Goal: Communication & Community: Participate in discussion

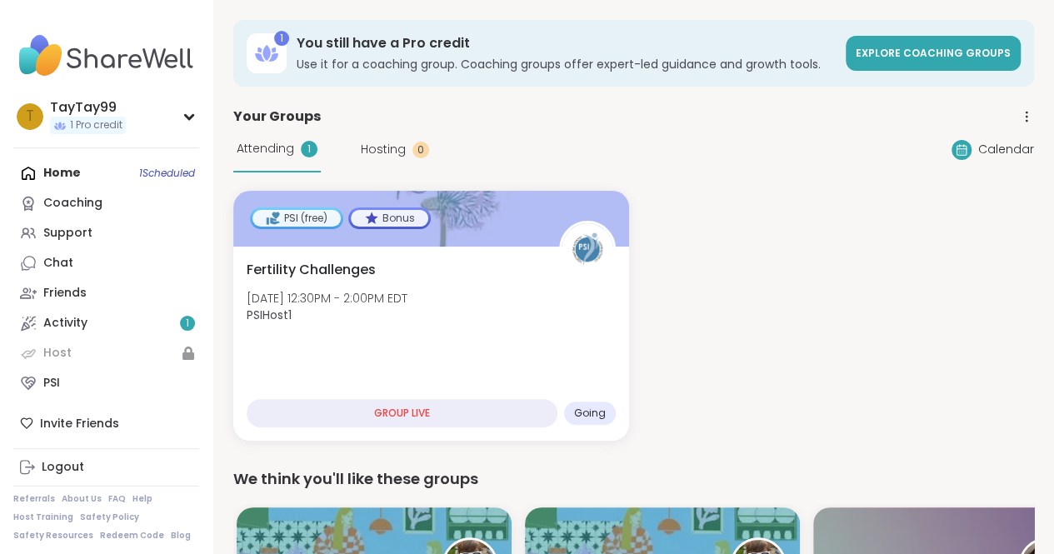
click at [373, 154] on span "Hosting" at bounding box center [383, 149] width 45 height 17
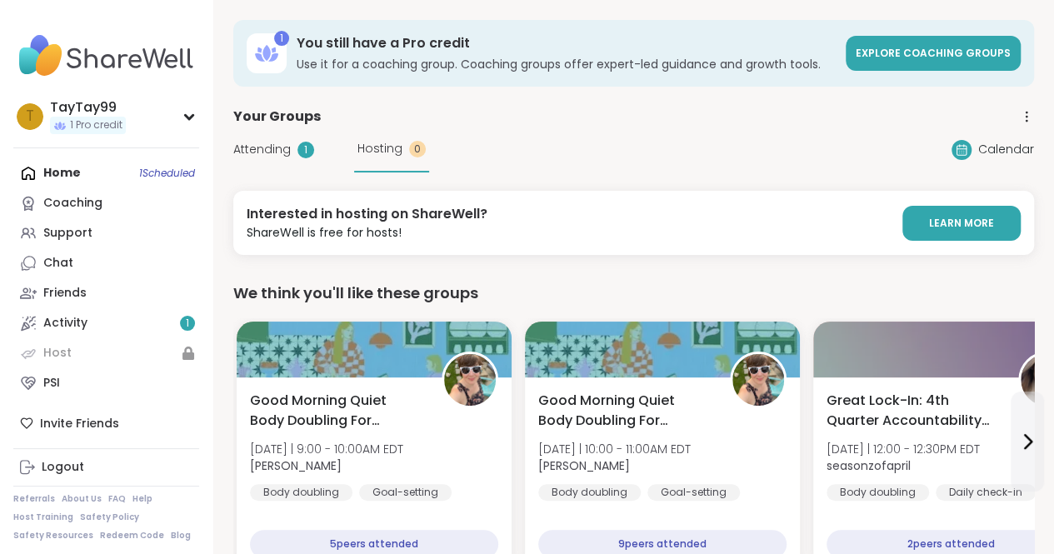
click at [252, 148] on span "Attending" at bounding box center [261, 149] width 57 height 17
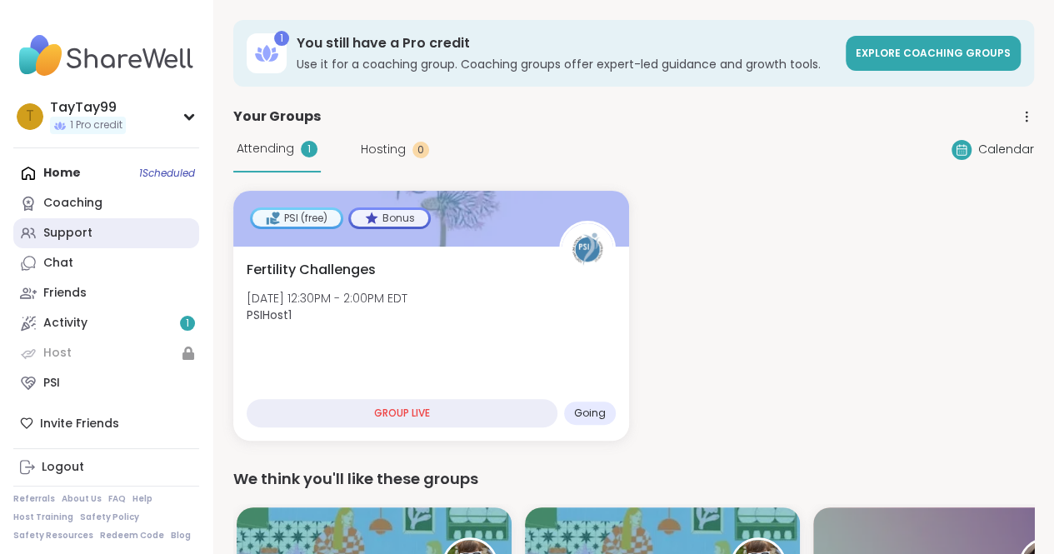
click at [85, 237] on div "Support" at bounding box center [67, 233] width 49 height 17
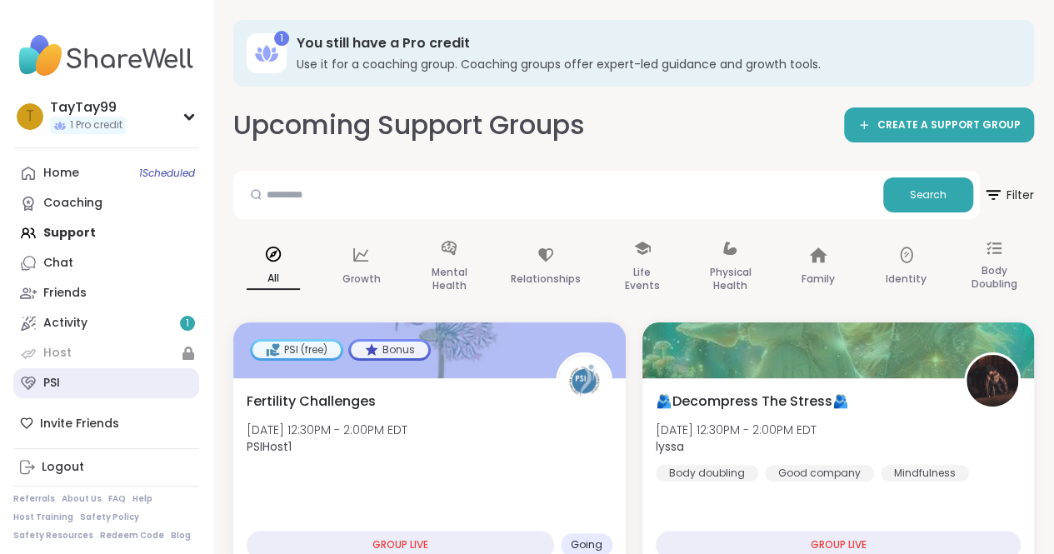
click at [77, 384] on link "PSI" at bounding box center [106, 383] width 186 height 30
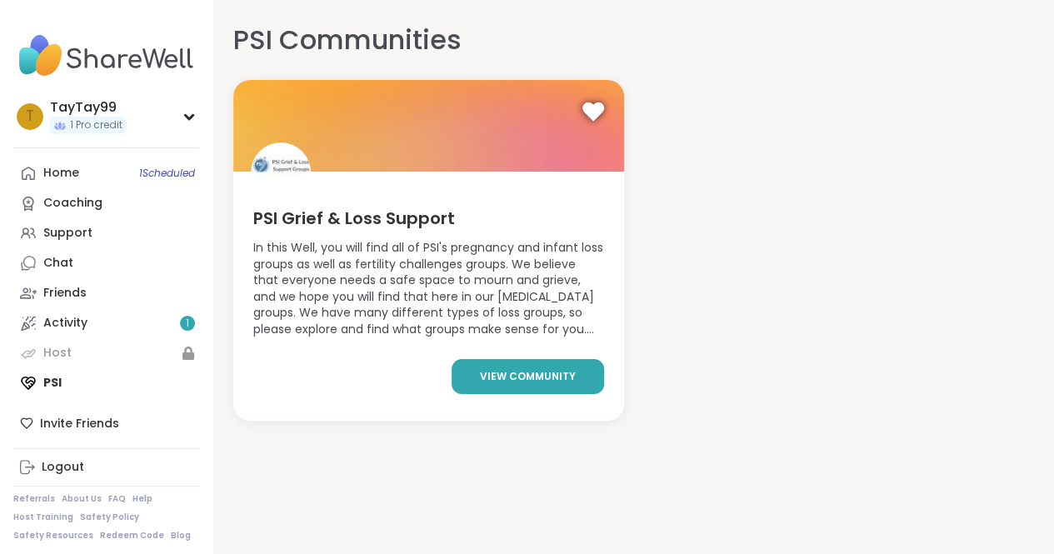
click at [480, 372] on span "view community" at bounding box center [528, 376] width 96 height 15
click at [480, 379] on span "view community" at bounding box center [528, 376] width 96 height 15
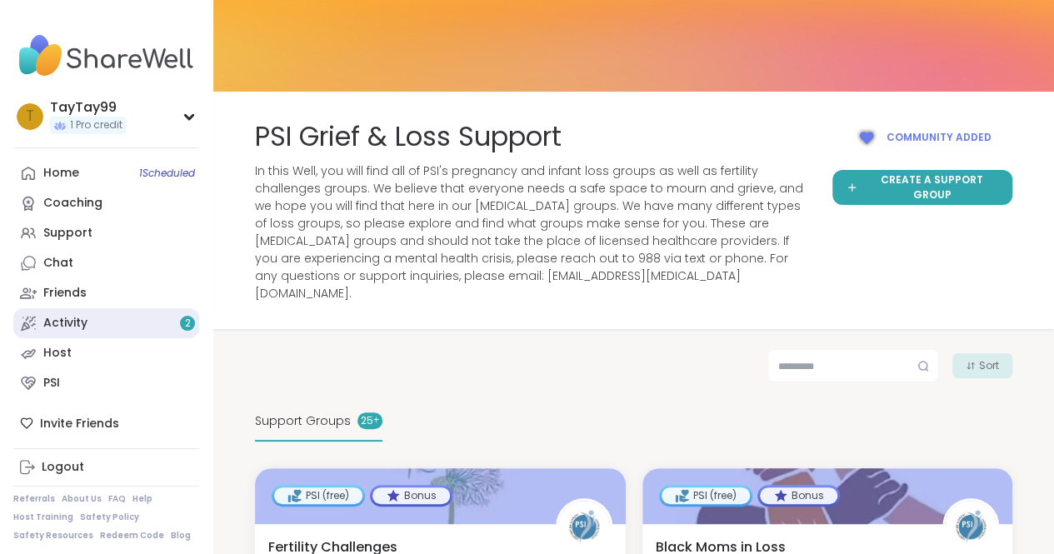
click at [177, 331] on link "Activity 2" at bounding box center [106, 323] width 186 height 30
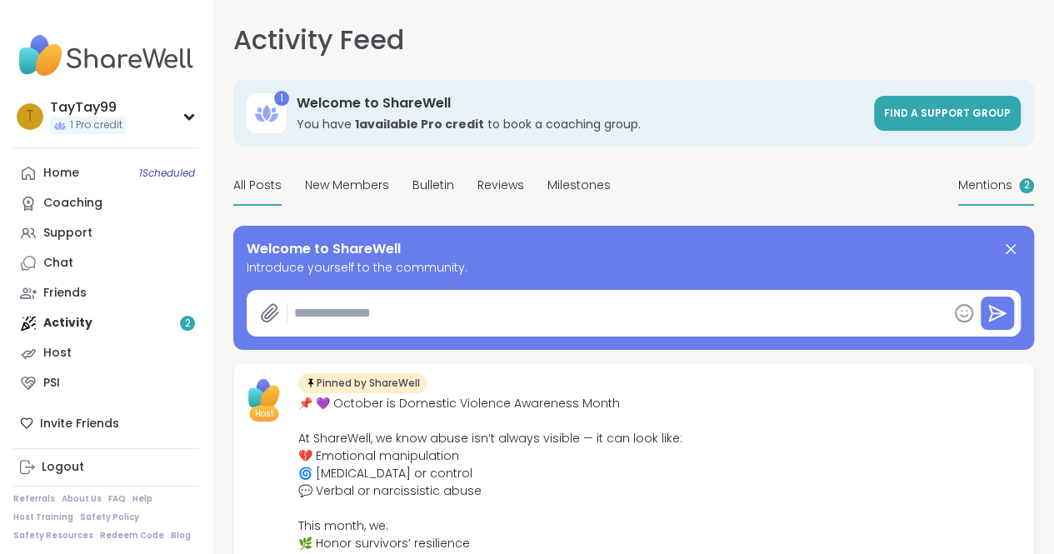
click at [958, 189] on div "Mentions 2" at bounding box center [996, 186] width 76 height 39
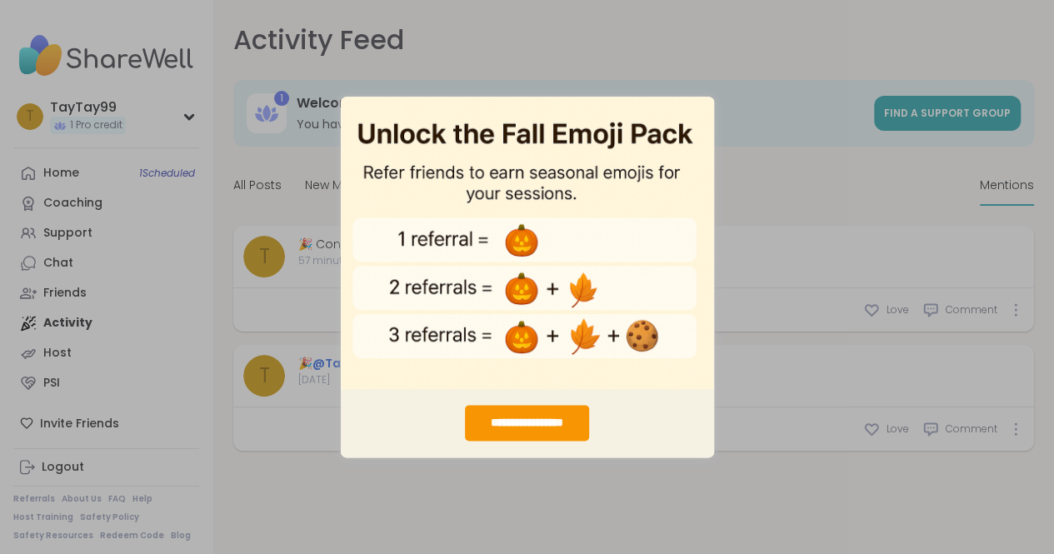
click at [490, 499] on div "**********" at bounding box center [527, 277] width 1054 height 554
drag, startPoint x: 570, startPoint y: 152, endPoint x: 399, endPoint y: 215, distance: 181.9
click at [570, 152] on img "entering modal" at bounding box center [527, 242] width 373 height 293
click at [523, 421] on div "**********" at bounding box center [527, 423] width 124 height 36
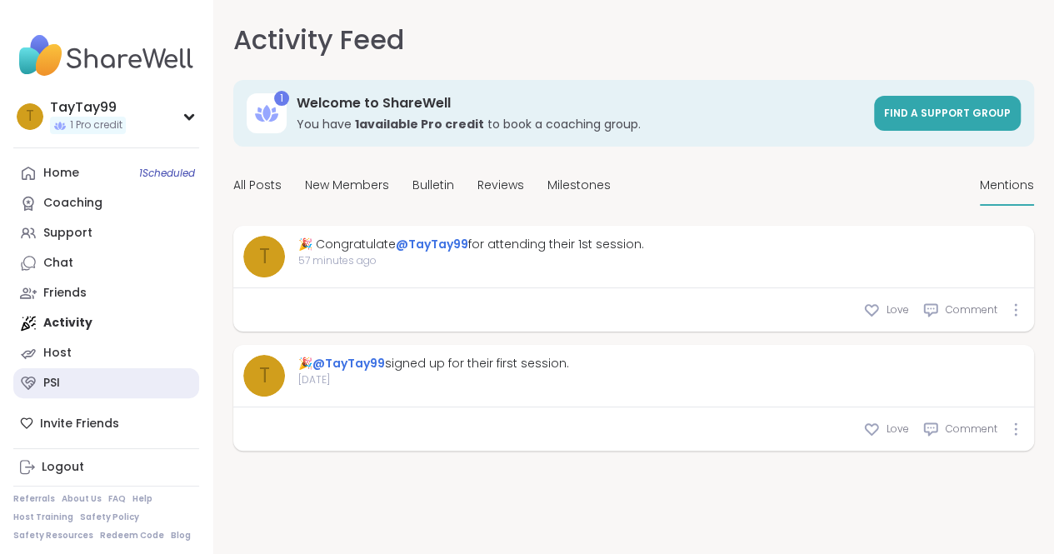
click at [117, 386] on link "PSI" at bounding box center [106, 383] width 186 height 30
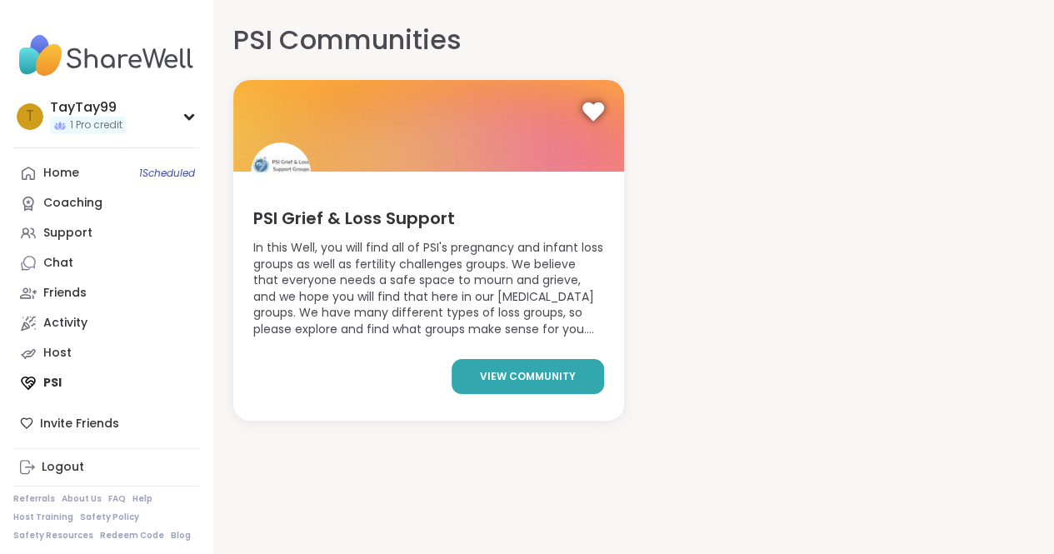
click at [480, 377] on span "view community" at bounding box center [528, 376] width 96 height 15
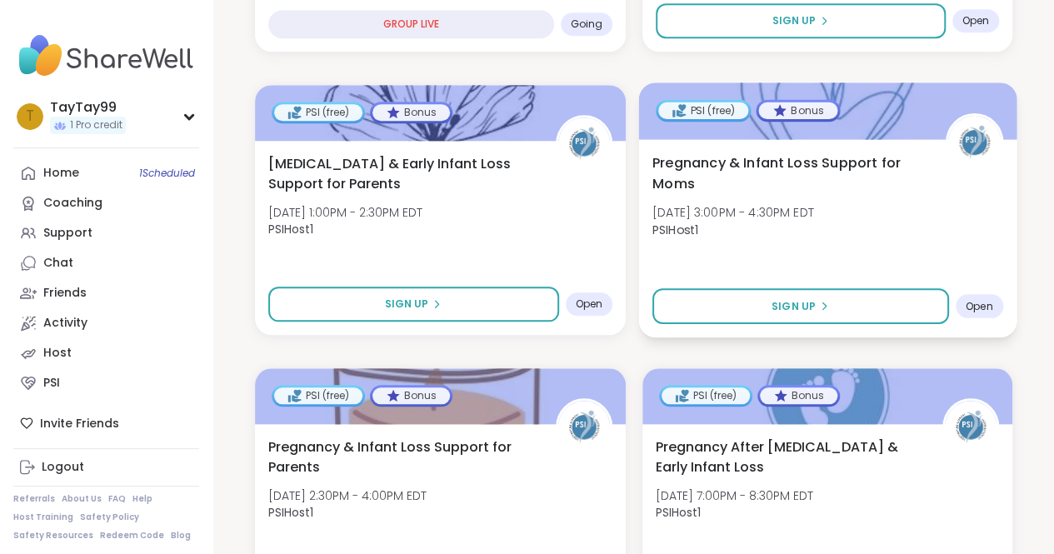
scroll to position [750, 0]
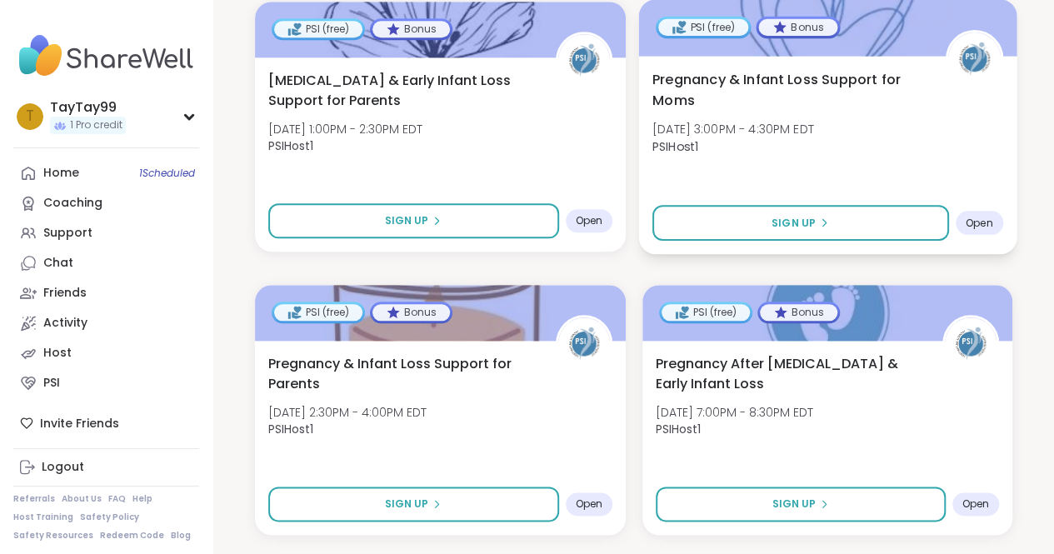
click at [791, 137] on span "PSIHost1" at bounding box center [733, 145] width 162 height 17
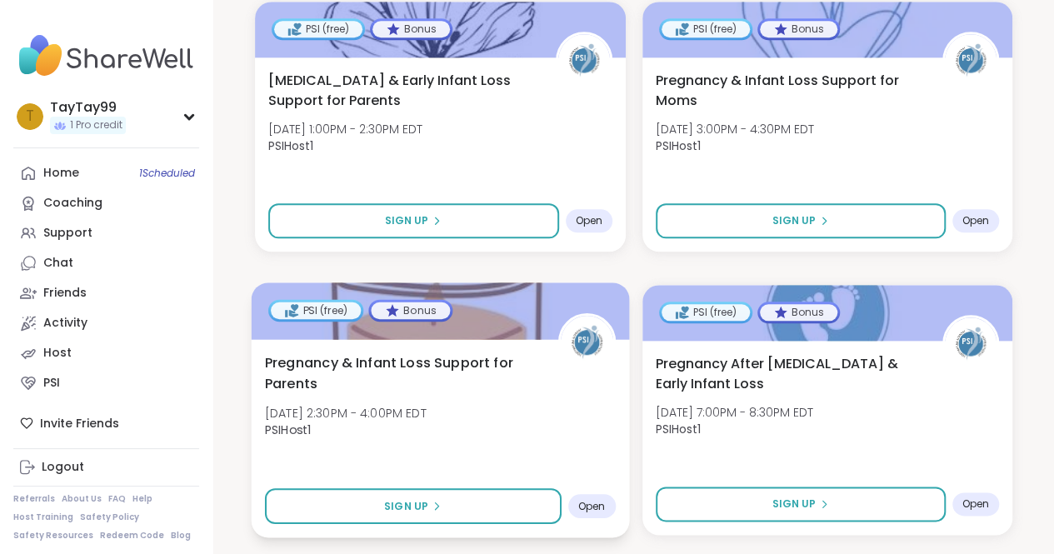
click at [402, 352] on span "Pregnancy & Infant Loss Support for Parents" at bounding box center [402, 372] width 274 height 41
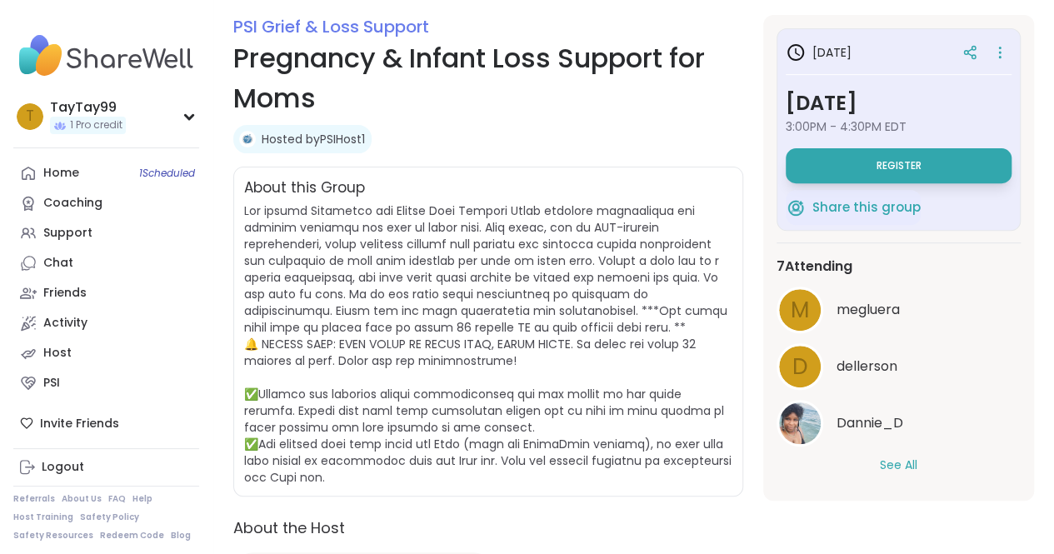
scroll to position [250, 0]
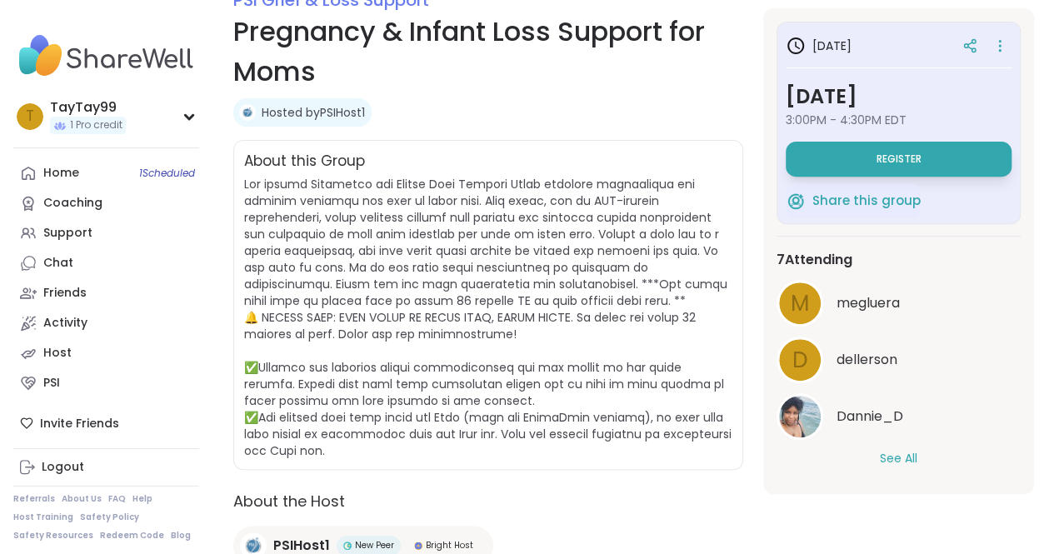
click at [896, 456] on button "See All" at bounding box center [898, 458] width 37 height 17
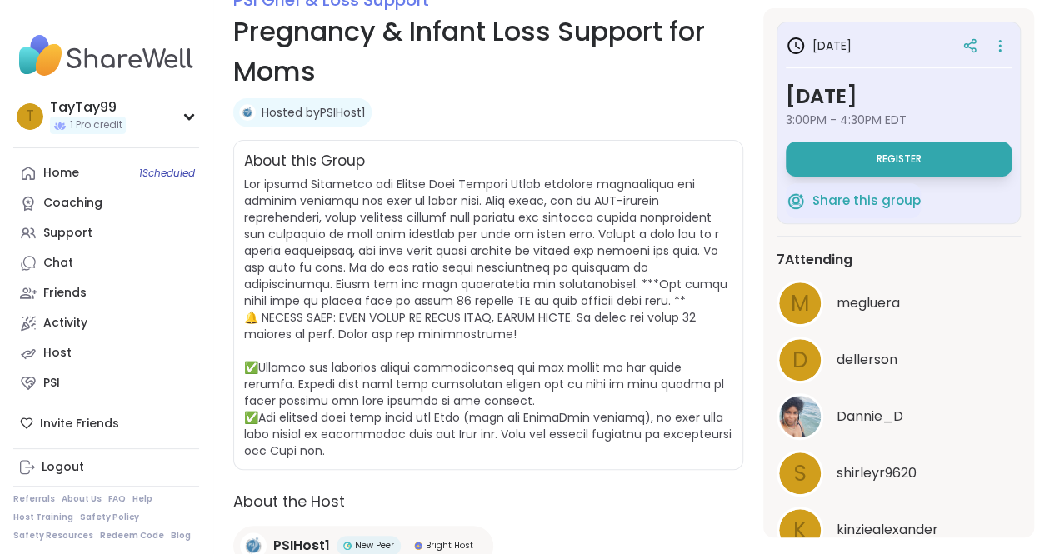
scroll to position [167, 0]
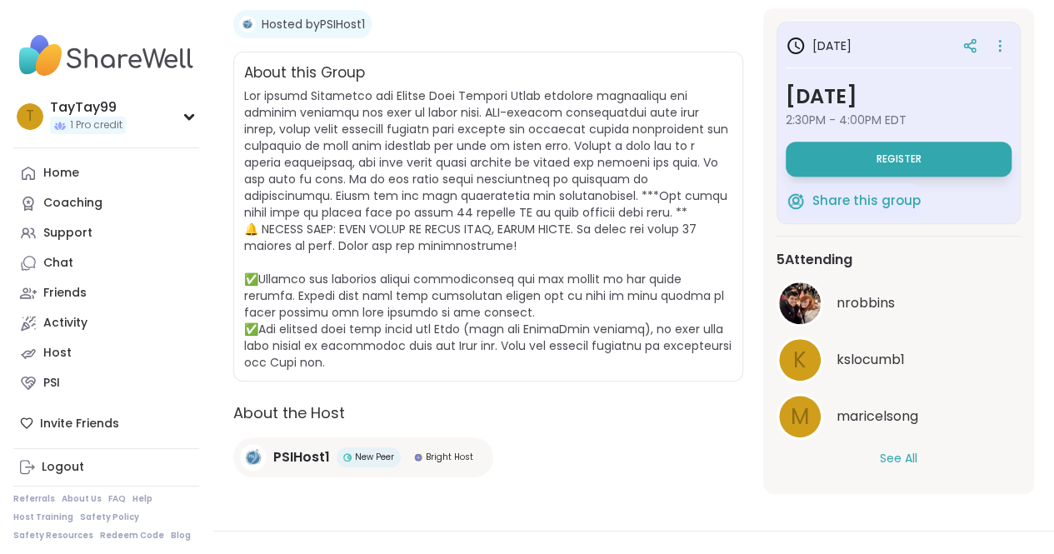
scroll to position [583, 0]
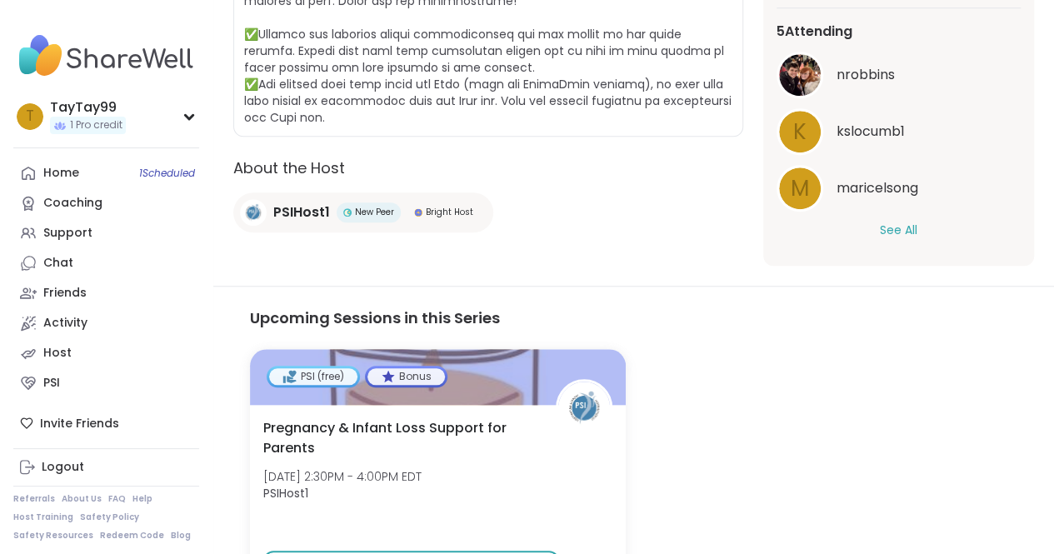
click at [904, 227] on button "See All" at bounding box center [898, 230] width 37 height 17
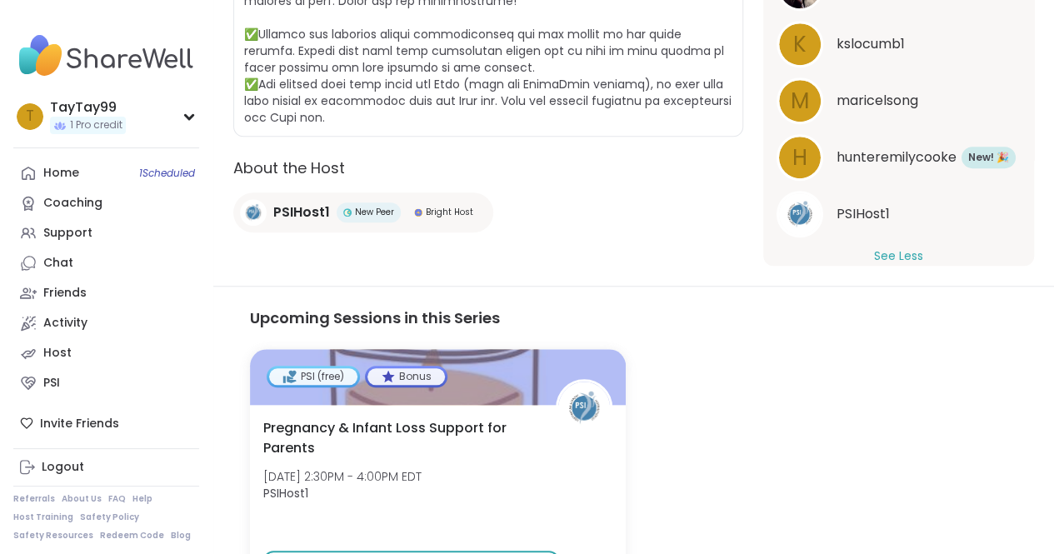
scroll to position [68, 0]
